Goal: Information Seeking & Learning: Find contact information

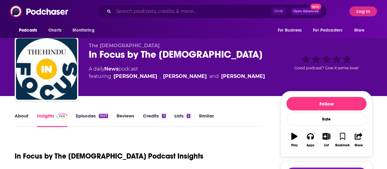
click at [162, 12] on input "Search podcasts, credits, & more..." at bounding box center [193, 11] width 158 height 10
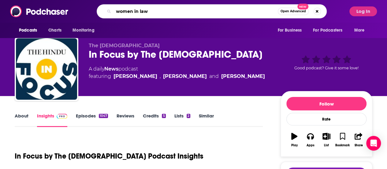
scroll to position [22, 0]
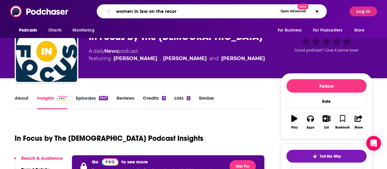
type input "women in law on the record"
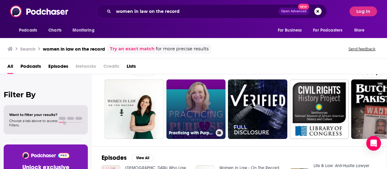
scroll to position [12, 0]
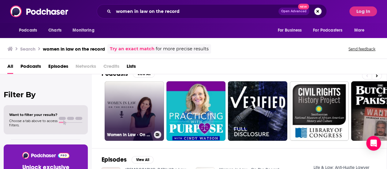
click at [141, 100] on link "Women in Law - On The Record" at bounding box center [134, 110] width 59 height 59
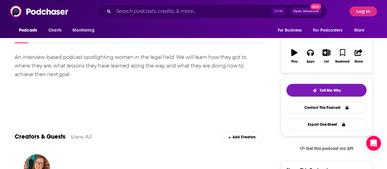
scroll to position [59, 0]
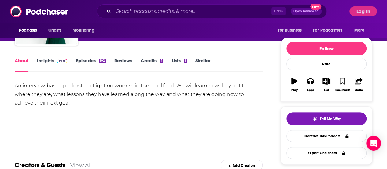
click at [88, 62] on link "Episodes 102" at bounding box center [91, 65] width 30 height 14
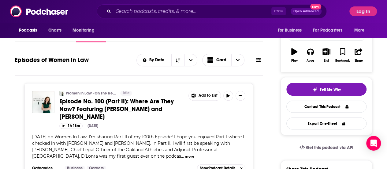
scroll to position [8, 0]
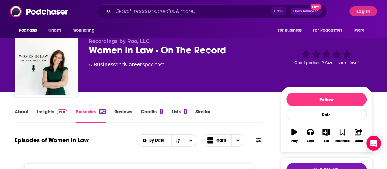
click at [24, 109] on link "About" at bounding box center [22, 115] width 14 height 14
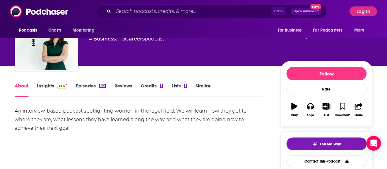
scroll to position [38, 0]
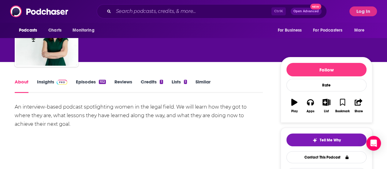
click at [163, 112] on div "An interview-based podcast spotlighting women in the legal field. We will learn…" at bounding box center [139, 116] width 248 height 26
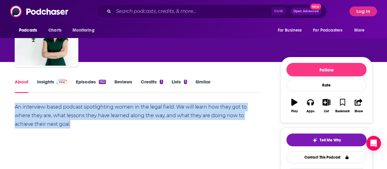
click at [163, 112] on div "An interview-based podcast spotlighting women in the legal field. We will learn…" at bounding box center [139, 116] width 248 height 26
copy div "An interview-based podcast spotlighting women in the legal field. We will learn…"
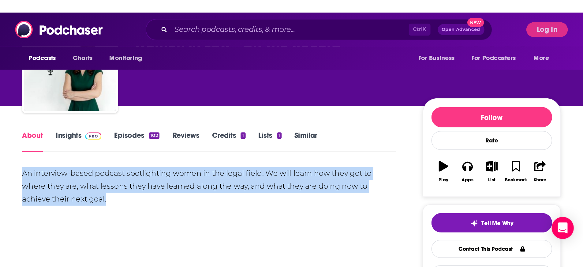
scroll to position [21, 0]
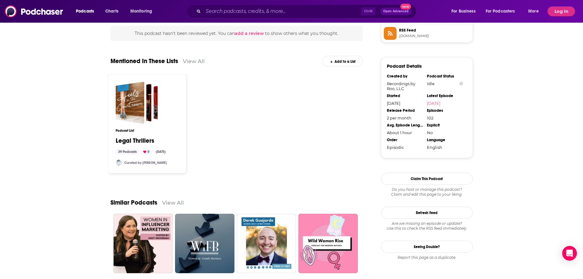
scroll to position [450, 0]
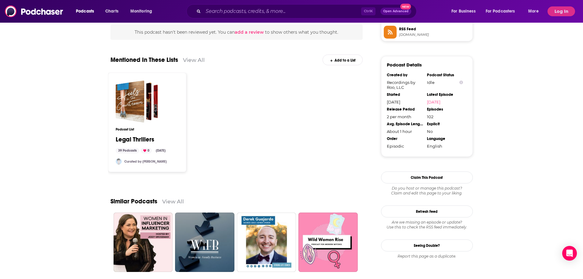
drag, startPoint x: 229, startPoint y: 166, endPoint x: 112, endPoint y: 172, distance: 117.4
click at [112, 168] on div "Podcast List Legal Thrillers 39 Podcasts 0 [DATE] Curated by [PERSON_NAME]" at bounding box center [147, 122] width 78 height 99
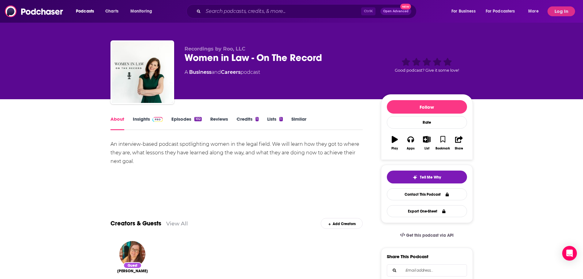
scroll to position [0, 0]
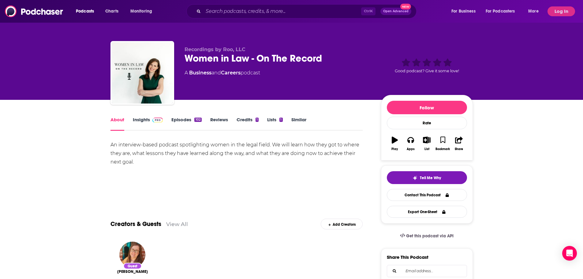
click at [148, 121] on link "Insights" at bounding box center [148, 124] width 30 height 14
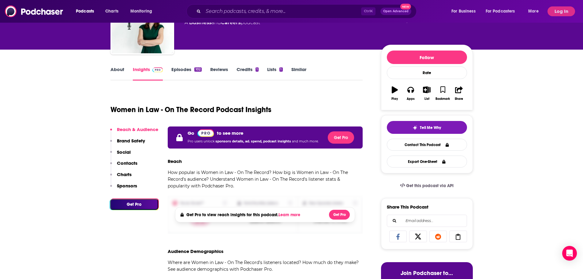
scroll to position [61, 0]
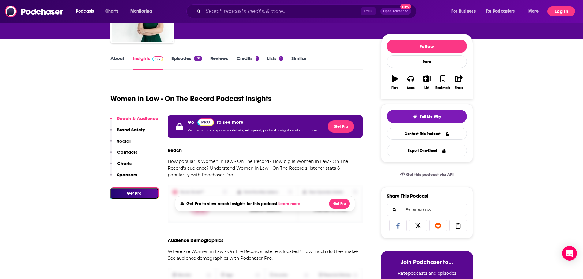
click at [387, 9] on button "Log In" at bounding box center [562, 11] width 28 height 10
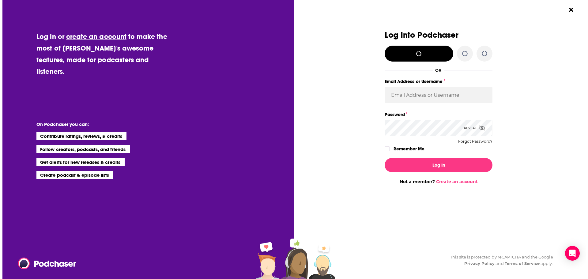
scroll to position [0, 0]
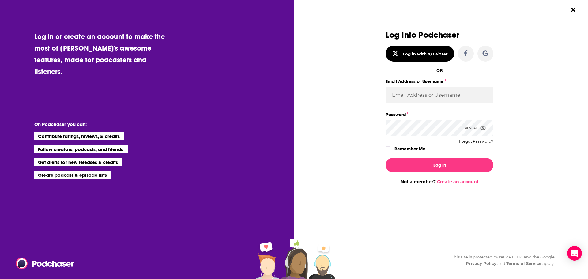
click at [387, 105] on div "Email Address or Username" at bounding box center [439, 93] width 108 height 33
click at [387, 95] on input "Email Address or Username" at bounding box center [439, 95] width 108 height 17
type input "tessvanden"
click at [387, 159] on button "Log In" at bounding box center [439, 165] width 108 height 14
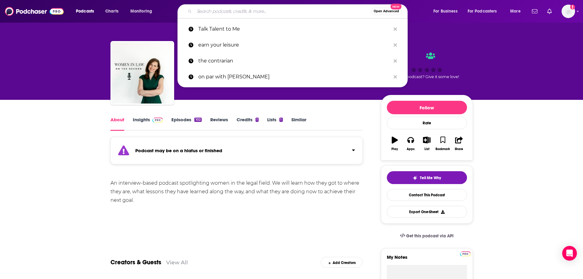
click at [228, 11] on input "Search podcasts, credits, & more..." at bounding box center [282, 11] width 177 height 10
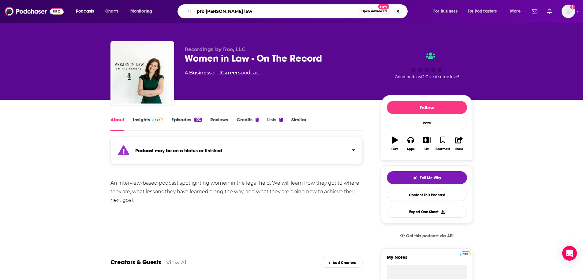
type input "pro [PERSON_NAME] law"
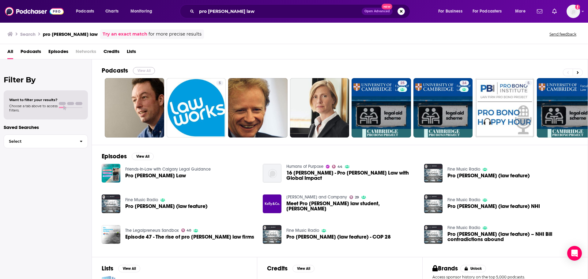
click at [137, 69] on button "View All" at bounding box center [144, 70] width 22 height 7
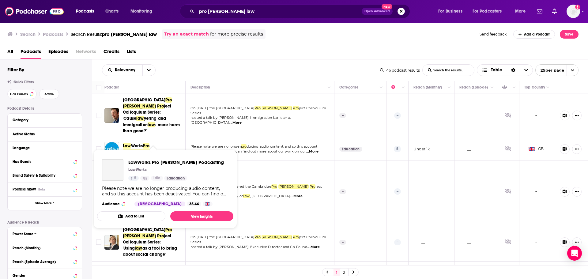
click at [133, 143] on span "Works" at bounding box center [137, 145] width 12 height 5
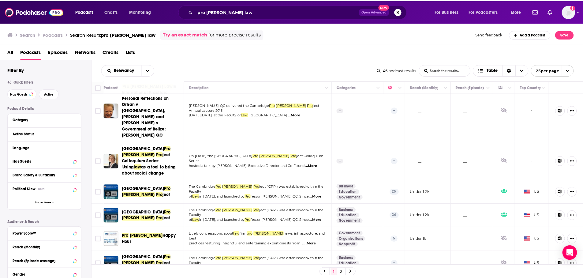
scroll to position [92, 0]
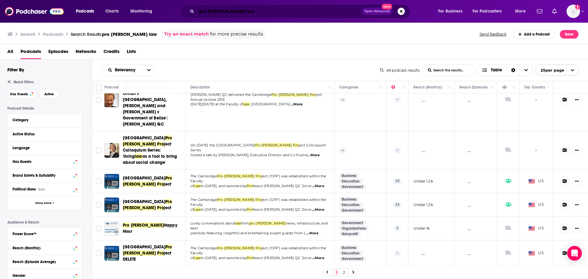
click at [242, 13] on input "pro [PERSON_NAME] law" at bounding box center [279, 11] width 165 height 10
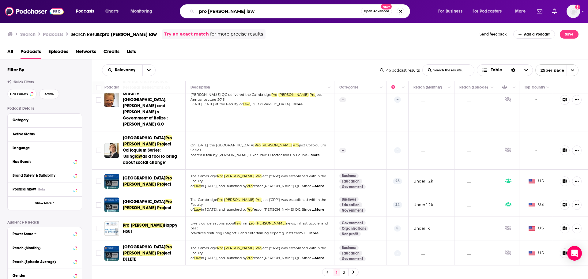
click at [242, 13] on input "pro [PERSON_NAME] law" at bounding box center [279, 11] width 164 height 10
click at [228, 10] on input "pro [PERSON_NAME] law" at bounding box center [279, 11] width 164 height 10
click at [225, 12] on input "pro [PERSON_NAME] law" at bounding box center [279, 11] width 164 height 10
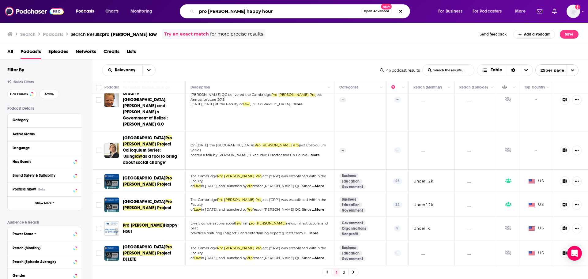
type input "pro [PERSON_NAME] happy hour"
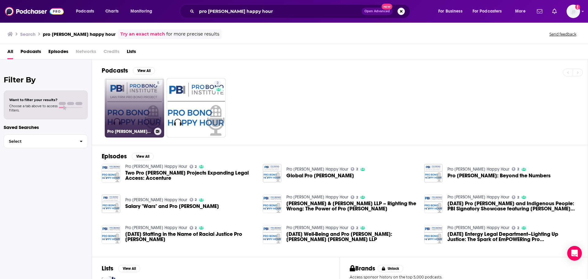
click at [134, 97] on link "5 Pro [PERSON_NAME] Happy Hour" at bounding box center [134, 107] width 59 height 59
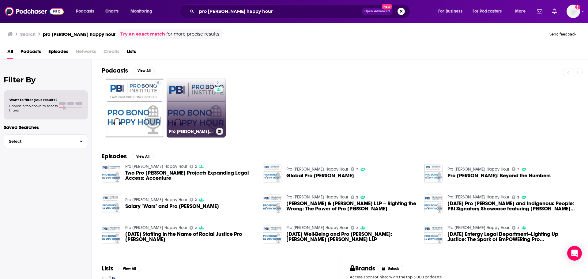
click at [187, 98] on link "2 Pro [PERSON_NAME] Happy Hour" at bounding box center [196, 107] width 59 height 59
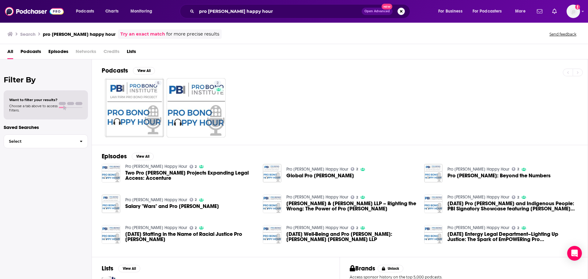
click at [313, 54] on div "All Podcasts Episodes Networks Credits Lists" at bounding box center [295, 53] width 576 height 13
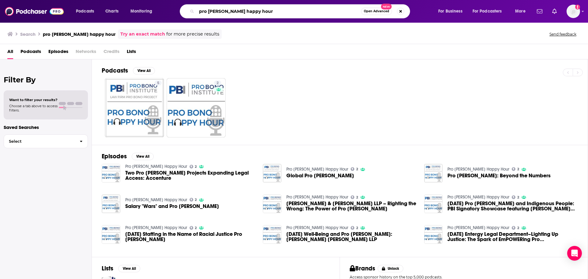
click at [240, 8] on input "pro [PERSON_NAME] happy hour" at bounding box center [279, 11] width 164 height 10
type input "pursuing justice: the pro [PERSON_NAME] files"
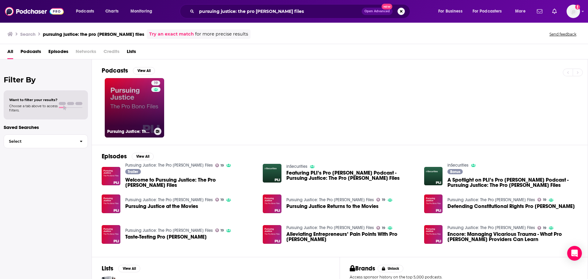
click at [140, 107] on link "19 Pursuing Justice: The Pro [PERSON_NAME] Files" at bounding box center [134, 107] width 59 height 59
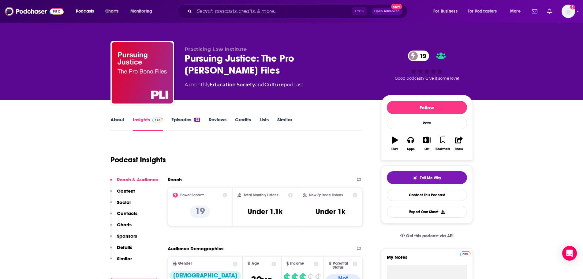
click at [189, 121] on link "Episodes 62" at bounding box center [185, 124] width 28 height 14
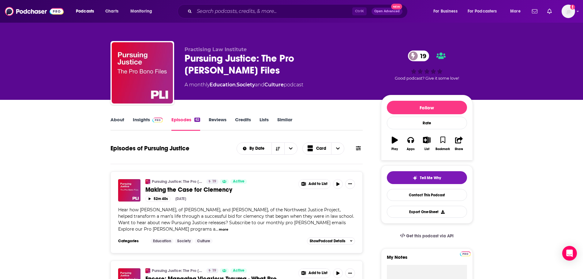
click at [120, 119] on link "About" at bounding box center [118, 124] width 14 height 14
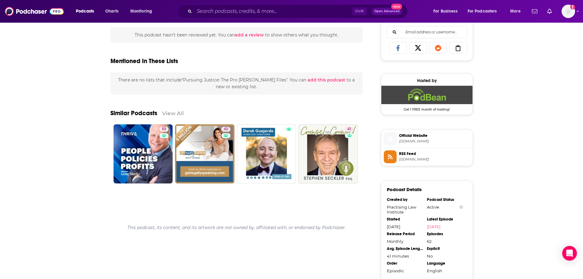
scroll to position [398, 0]
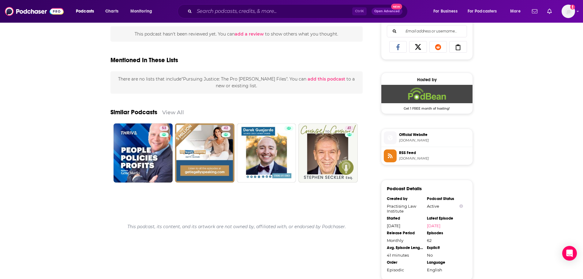
click at [387, 133] on span "Official Website" at bounding box center [434, 135] width 71 height 6
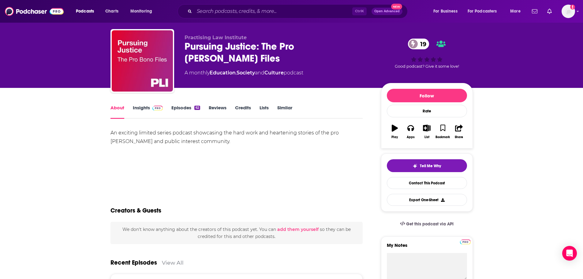
scroll to position [0, 0]
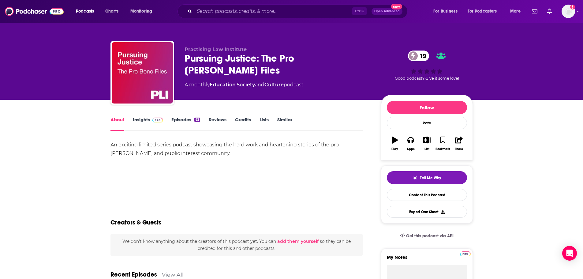
click at [151, 145] on div "An exciting limited series podcast showcasing the hard work and heartening stor…" at bounding box center [237, 149] width 253 height 17
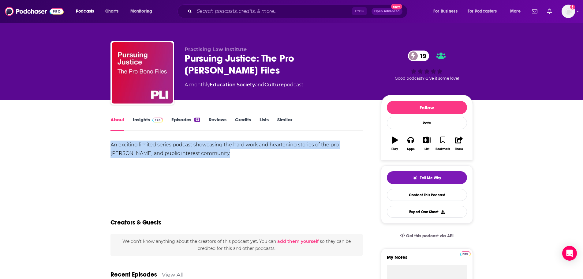
click at [151, 145] on div "An exciting limited series podcast showcasing the hard work and heartening stor…" at bounding box center [237, 149] width 253 height 17
click at [195, 157] on div "An exciting limited series podcast showcasing the hard work and heartening stor…" at bounding box center [237, 149] width 253 height 17
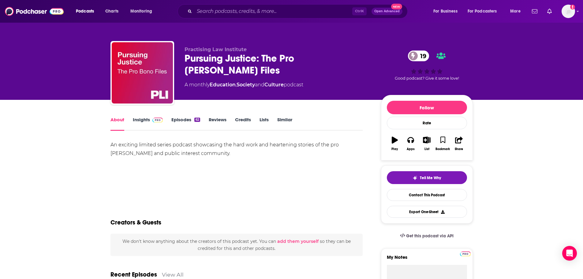
click at [188, 122] on link "Episodes 62" at bounding box center [185, 124] width 28 height 14
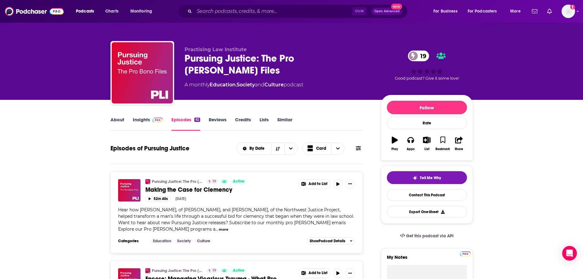
click at [121, 118] on link "About" at bounding box center [118, 124] width 14 height 14
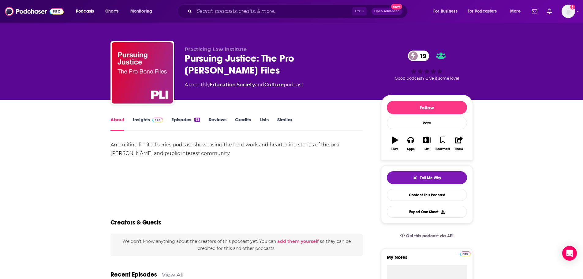
click at [127, 146] on div "An exciting limited series podcast showcasing the hard work and heartening stor…" at bounding box center [237, 149] width 253 height 17
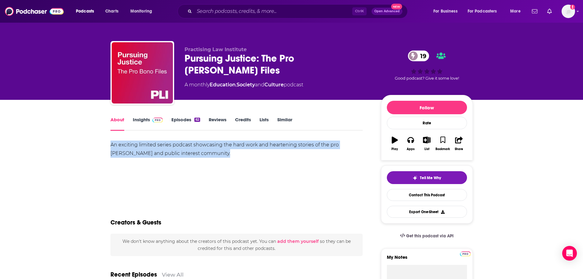
click at [127, 146] on div "An exciting limited series podcast showcasing the hard work and heartening stor…" at bounding box center [237, 149] width 253 height 17
copy div "An exciting limited series podcast showcasing the hard work and heartening stor…"
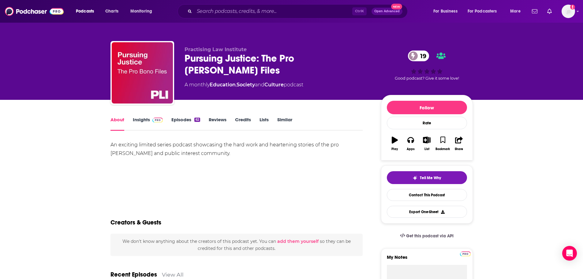
click at [213, 168] on div "An exciting limited series podcast showcasing the hard work and heartening stor…" at bounding box center [237, 169] width 253 height 56
click at [133, 120] on link "Insights" at bounding box center [148, 124] width 30 height 14
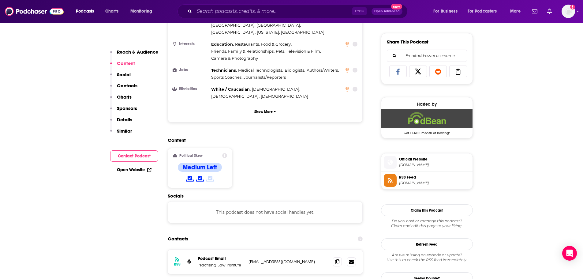
scroll to position [398, 0]
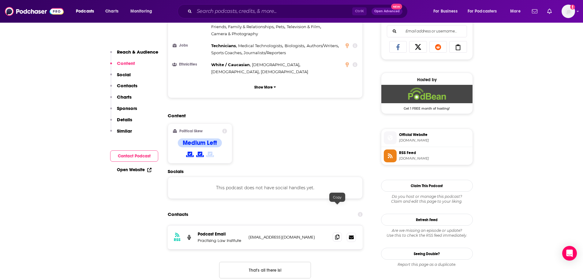
click at [336, 168] on icon at bounding box center [337, 236] width 4 height 5
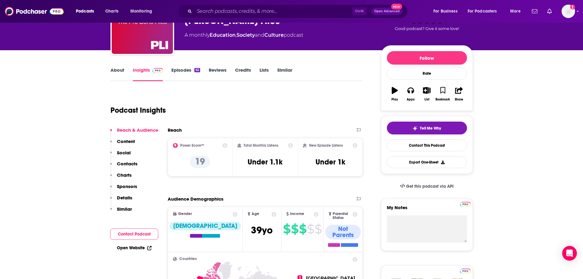
scroll to position [0, 0]
